Goal: Information Seeking & Learning: Check status

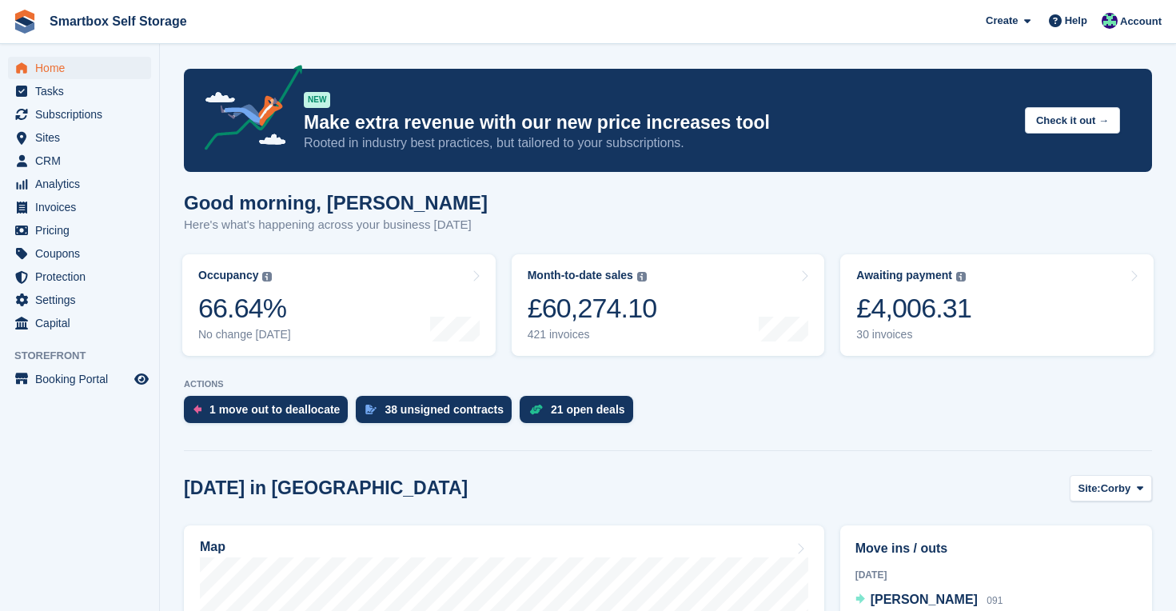
click at [57, 66] on span "Home" at bounding box center [83, 68] width 96 height 22
click at [41, 68] on span "Home" at bounding box center [83, 68] width 96 height 22
click at [58, 181] on span "Analytics" at bounding box center [83, 184] width 96 height 22
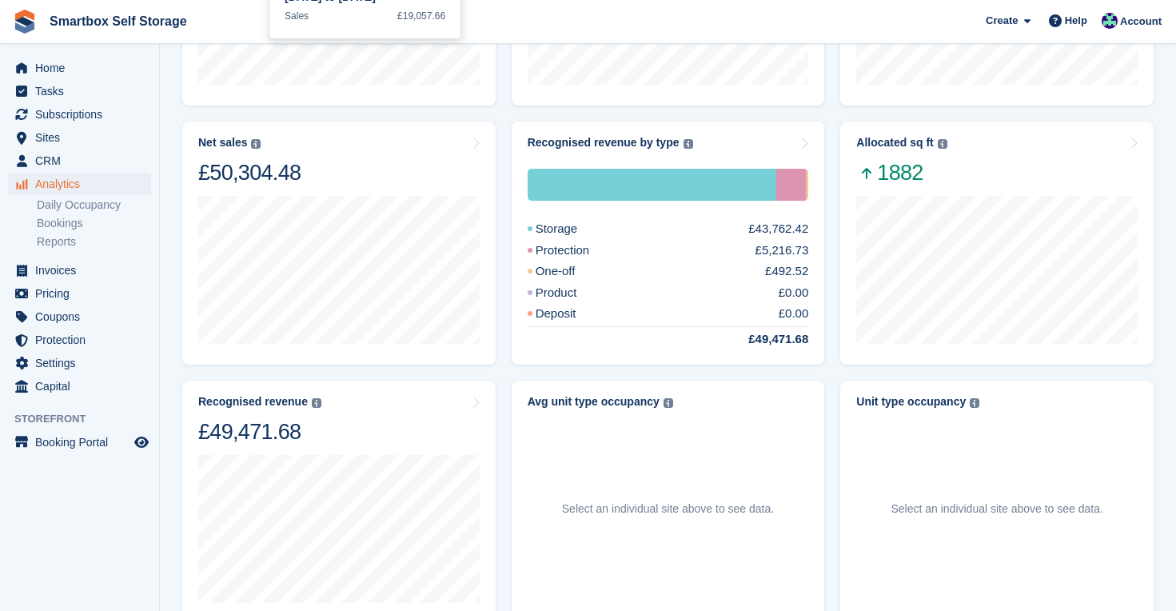
scroll to position [301, 0]
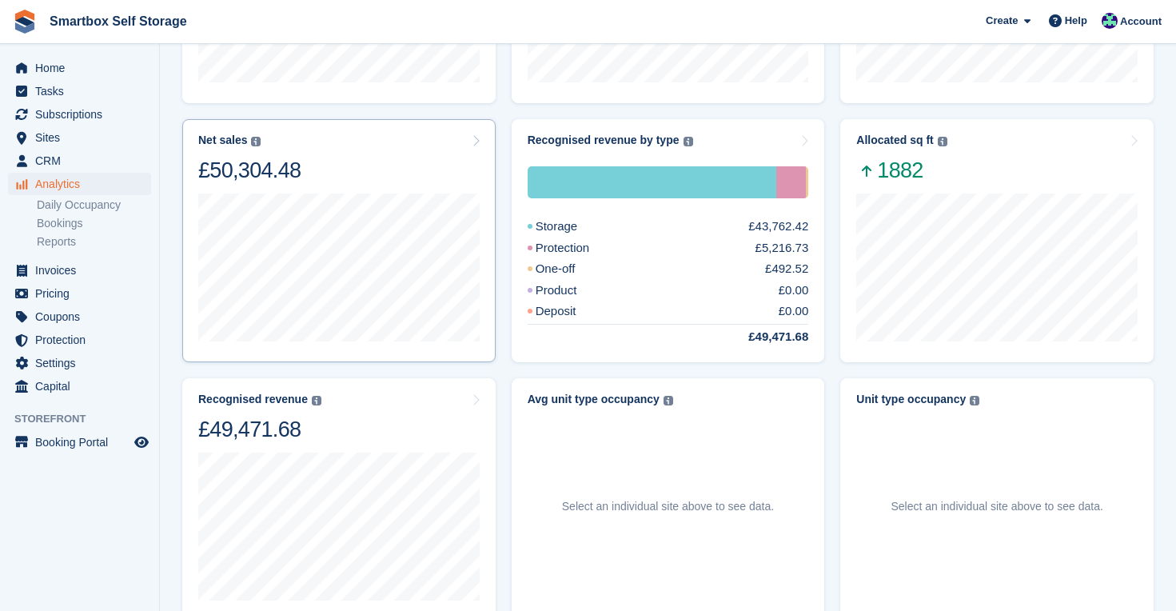
click at [349, 187] on div "8 Sep to 14 Sep Sales £14,834.97" at bounding box center [338, 266] width 281 height 164
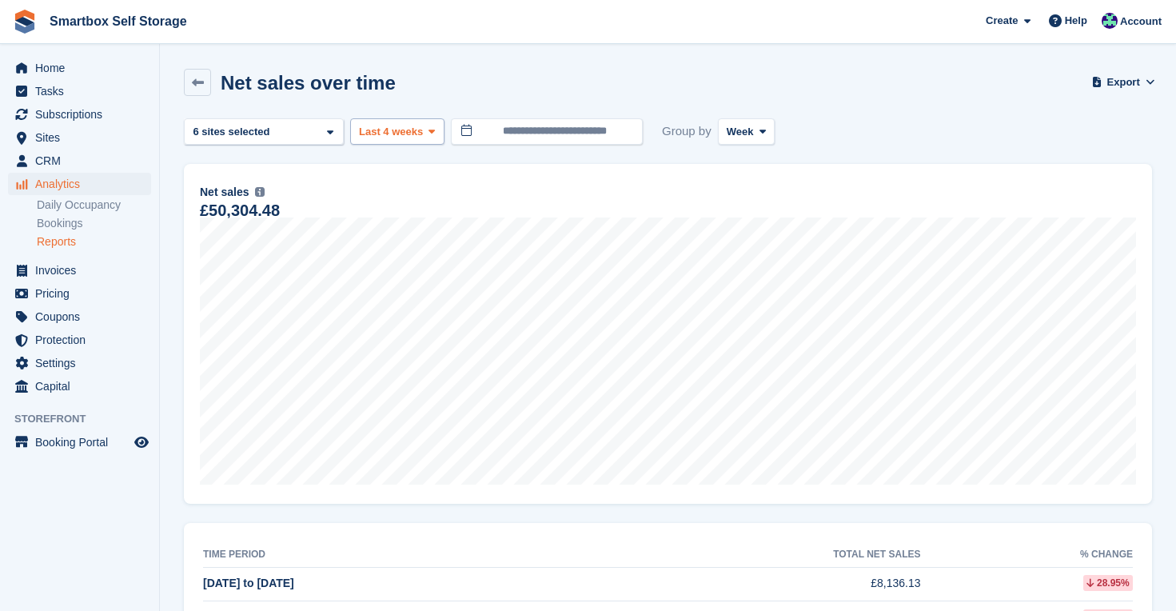
click at [426, 129] on button "Last 4 weeks" at bounding box center [397, 131] width 94 height 26
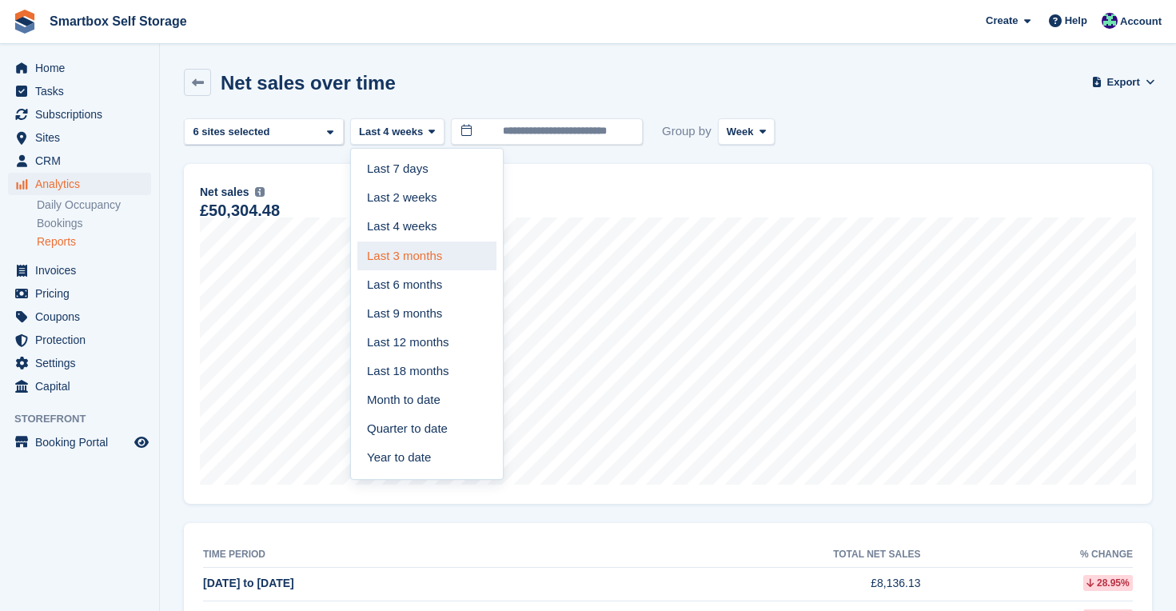
click at [435, 249] on link "Last 3 months" at bounding box center [426, 255] width 139 height 29
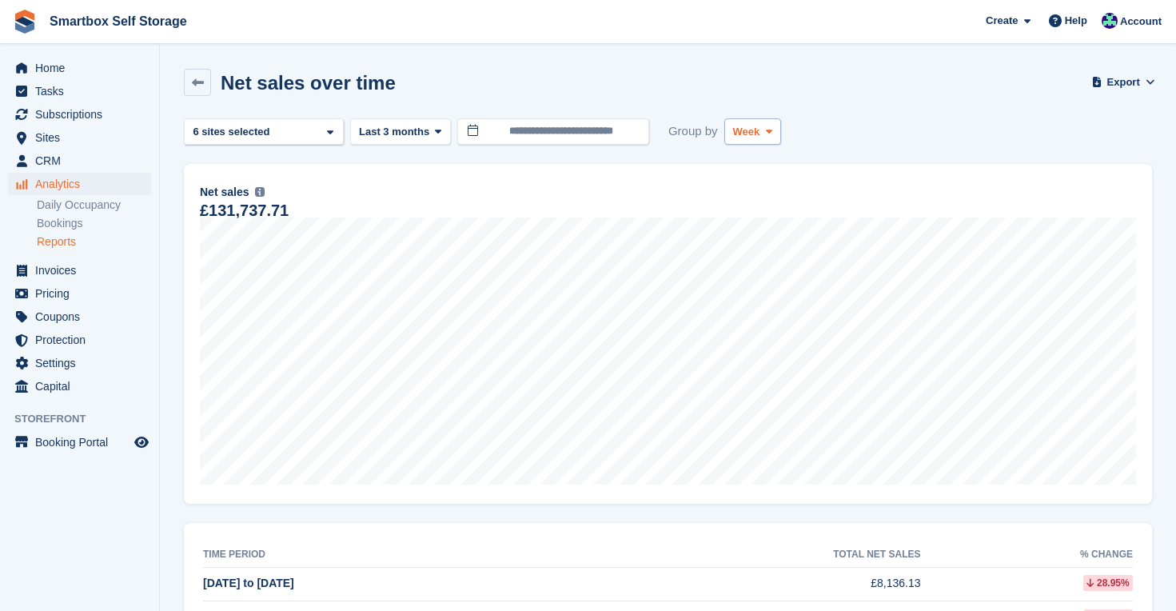
click at [743, 126] on span "Week" at bounding box center [746, 132] width 27 height 16
click at [745, 224] on link "Month" at bounding box center [801, 227] width 139 height 29
click at [567, 133] on input "**********" at bounding box center [553, 131] width 192 height 26
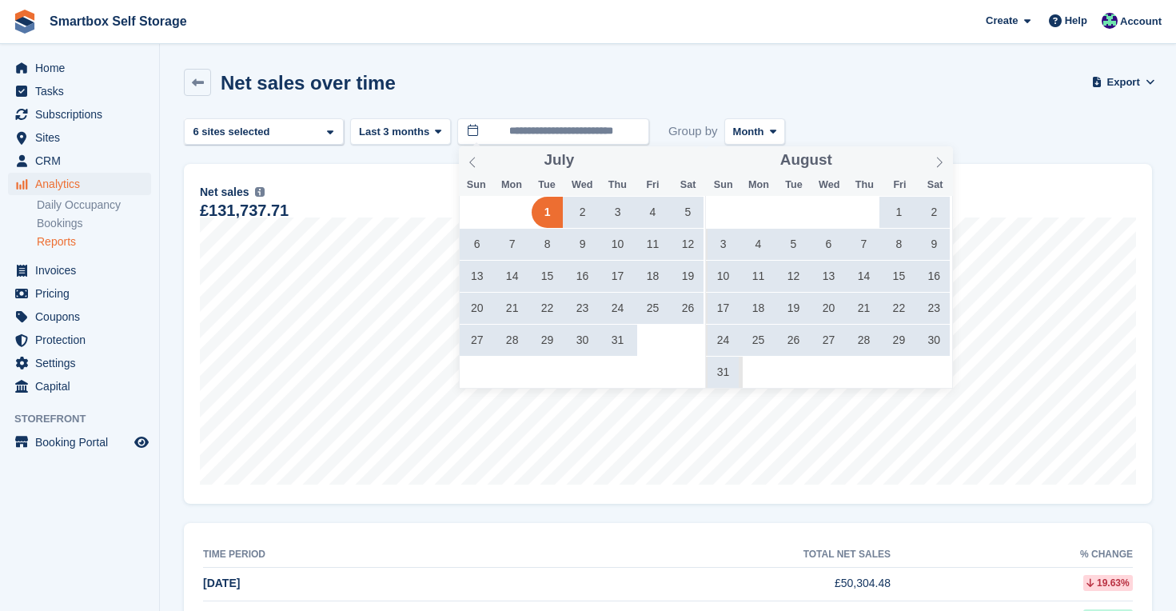
click at [896, 215] on span "1" at bounding box center [898, 212] width 31 height 31
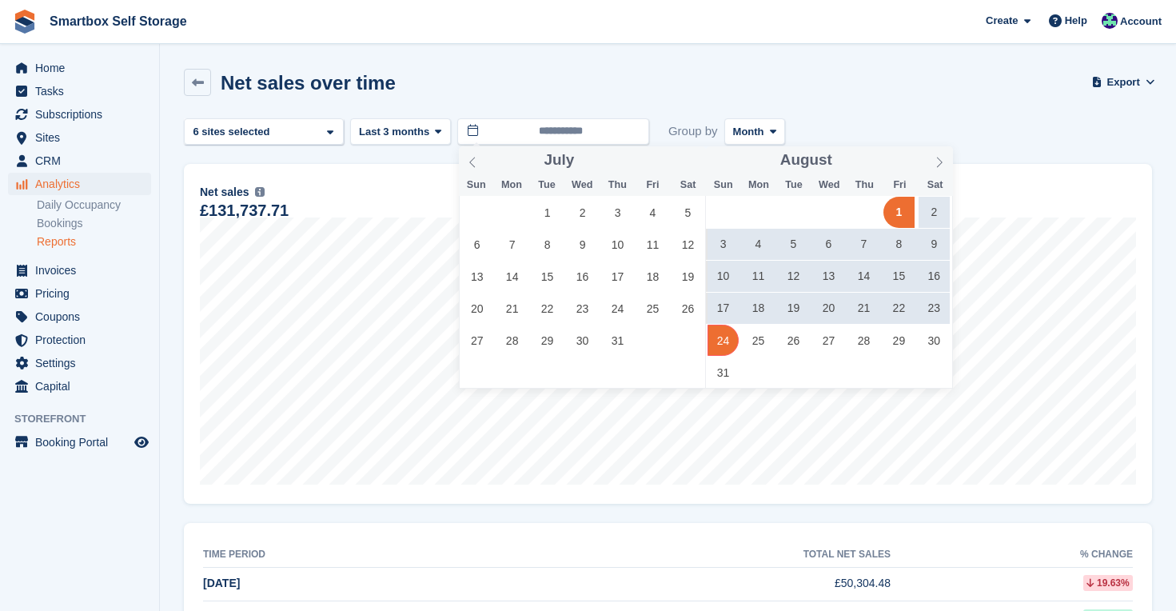
click at [724, 336] on span "24" at bounding box center [723, 340] width 31 height 31
type input "**********"
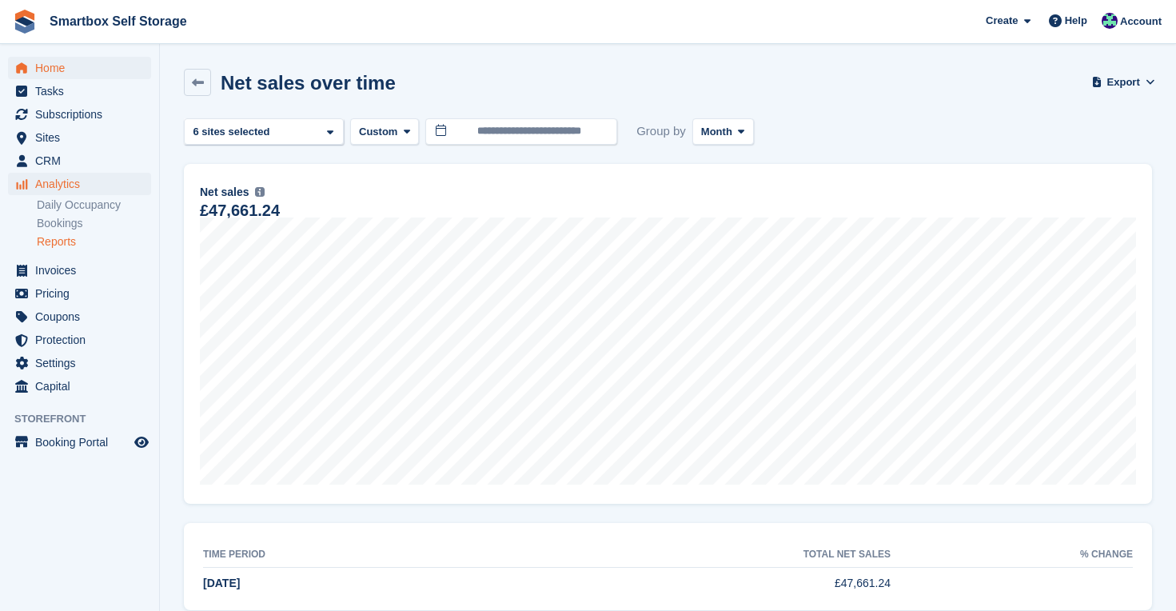
click at [64, 69] on span "Home" at bounding box center [83, 68] width 96 height 22
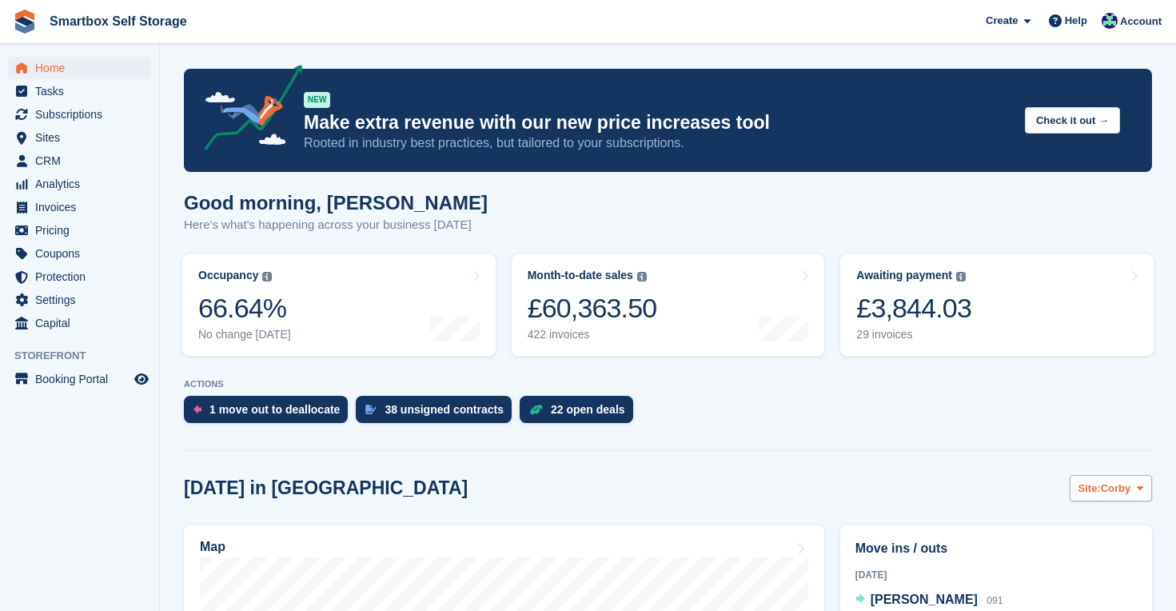
click at [1145, 482] on span at bounding box center [1140, 487] width 13 height 13
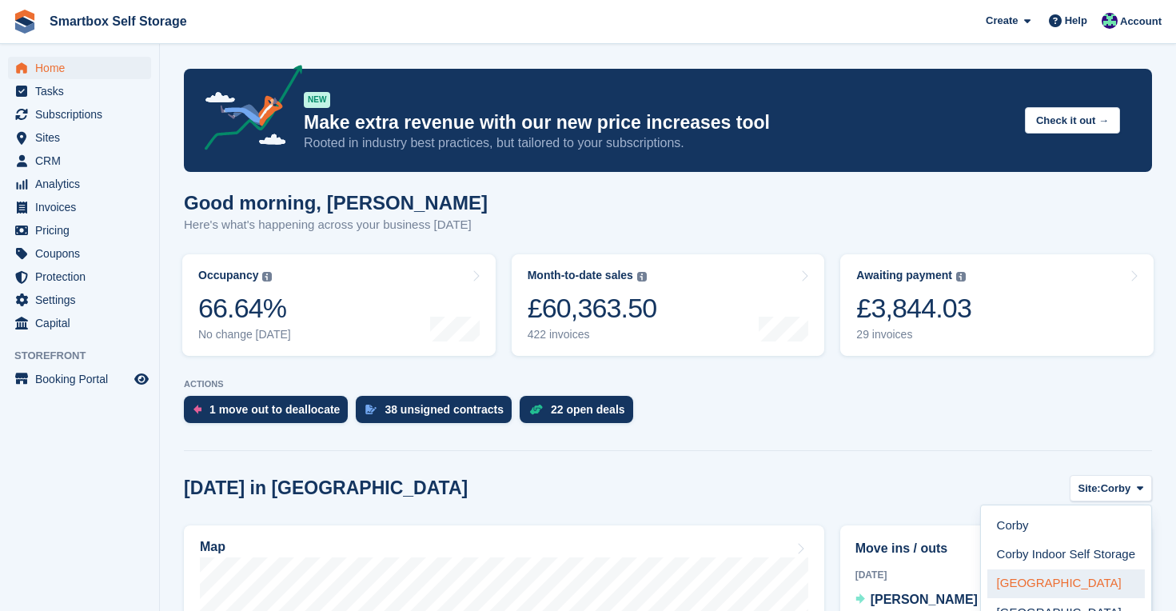
click at [1059, 585] on link "[GEOGRAPHIC_DATA]" at bounding box center [1066, 583] width 158 height 29
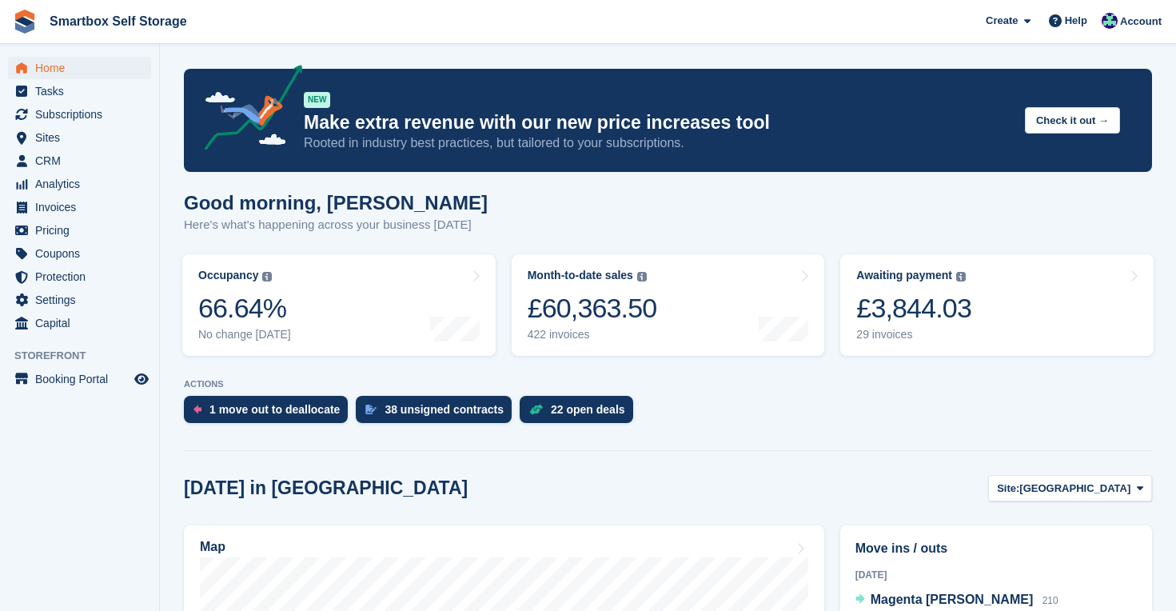
click at [50, 67] on span "Home" at bounding box center [83, 68] width 96 height 22
